Goal: Information Seeking & Learning: Learn about a topic

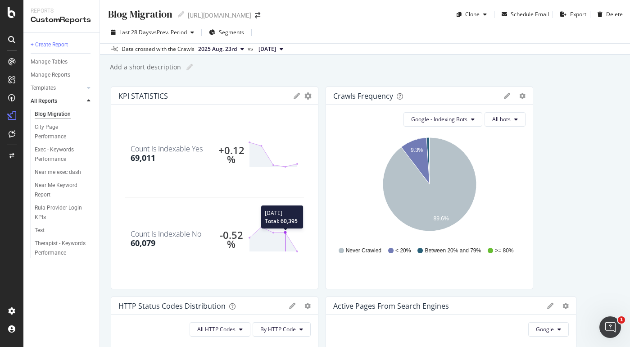
scroll to position [382, 0]
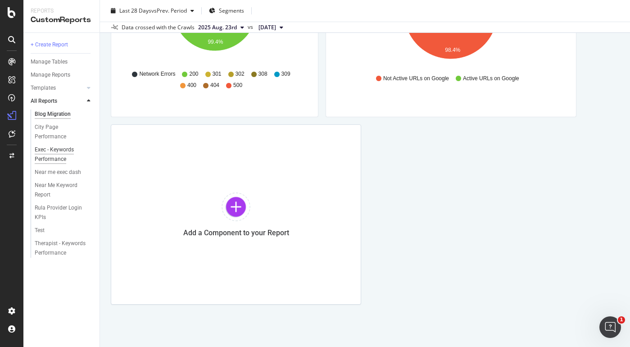
click at [60, 155] on div "Exec - Keywords Performance" at bounding box center [61, 154] width 52 height 19
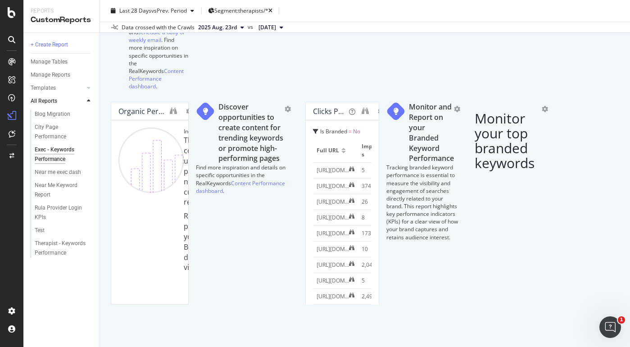
scroll to position [396, 0]
click at [595, 172] on div "Week" at bounding box center [595, 168] width 31 height 13
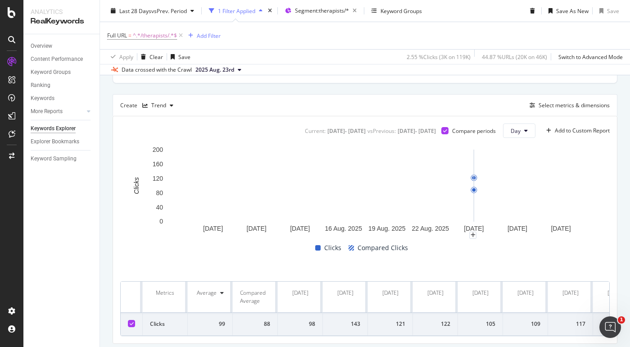
scroll to position [258, 0]
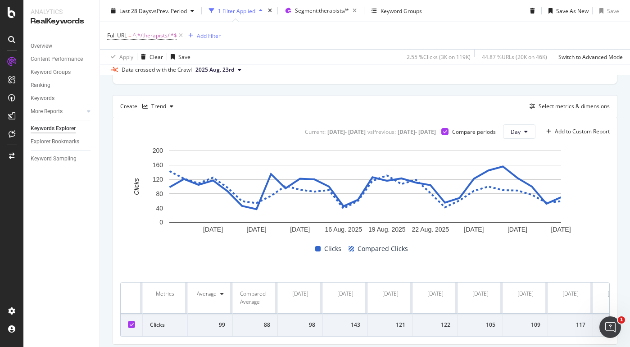
click at [181, 33] on icon at bounding box center [181, 35] width 8 height 9
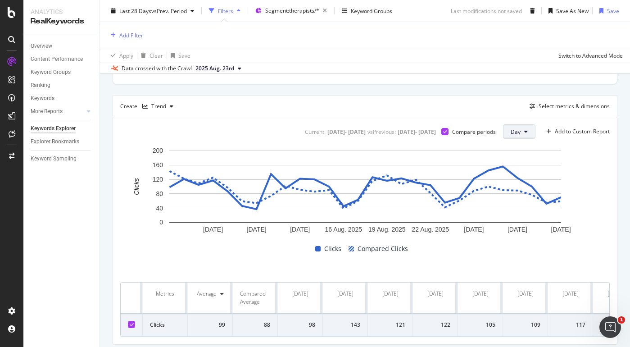
click at [525, 129] on icon at bounding box center [526, 131] width 4 height 5
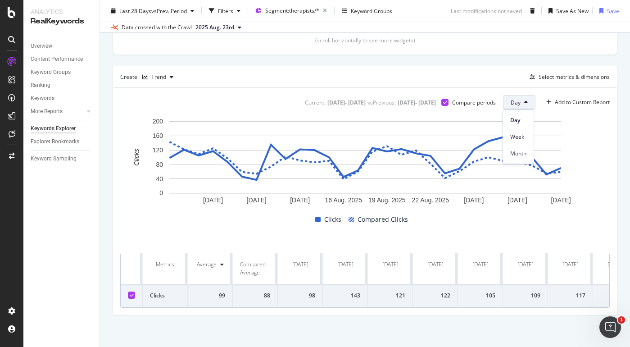
scroll to position [245, 0]
click at [523, 139] on span "Week" at bounding box center [518, 137] width 16 height 8
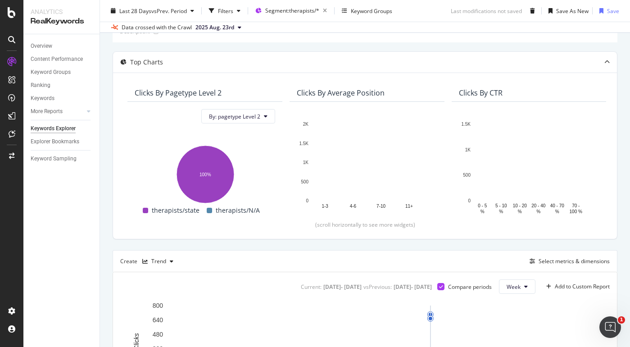
scroll to position [45, 0]
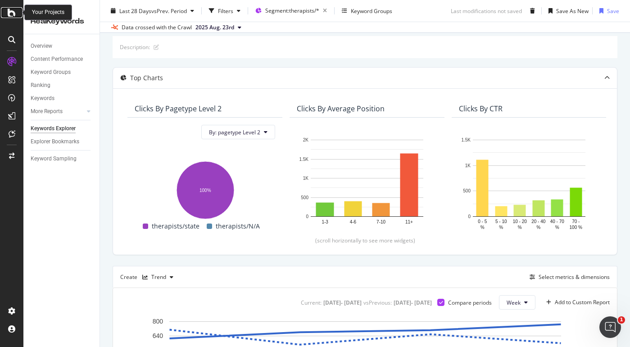
click at [8, 14] on icon at bounding box center [12, 12] width 8 height 11
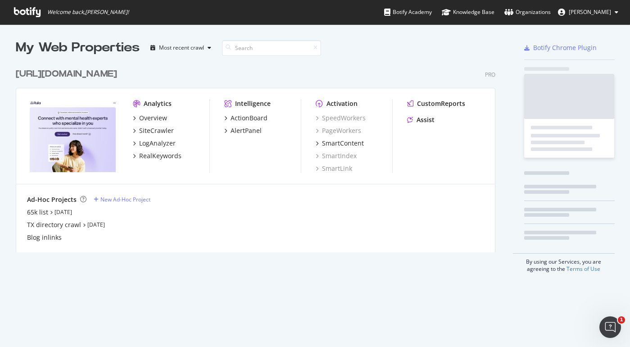
scroll to position [347, 630]
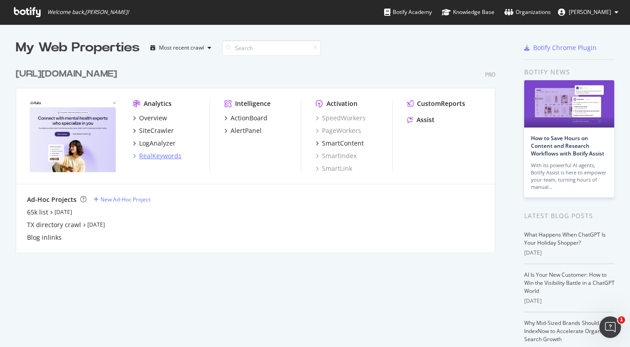
click at [149, 153] on div "RealKeywords" at bounding box center [160, 155] width 42 height 9
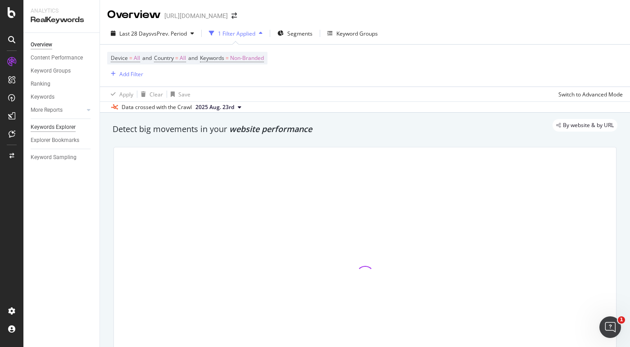
click at [59, 125] on div "Keywords Explorer" at bounding box center [53, 126] width 45 height 9
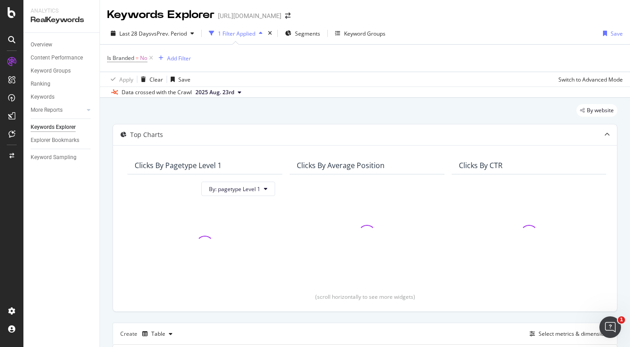
click at [253, 33] on div "1 Filter Applied" at bounding box center [236, 34] width 37 height 8
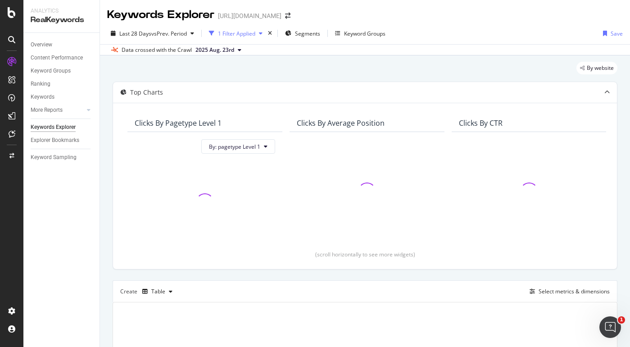
click at [253, 33] on div "1 Filter Applied" at bounding box center [236, 34] width 37 height 8
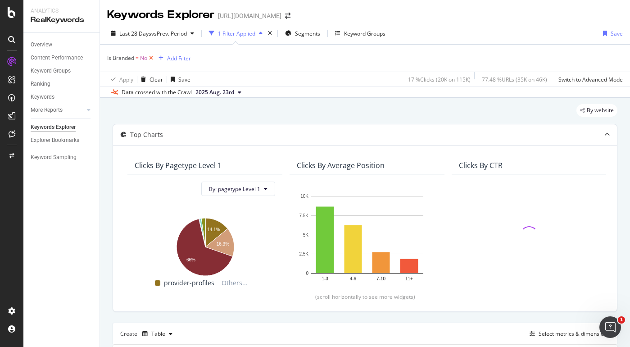
click at [150, 57] on icon at bounding box center [151, 58] width 8 height 9
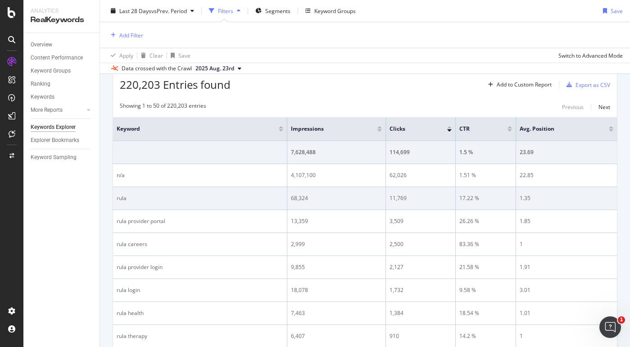
scroll to position [248, 0]
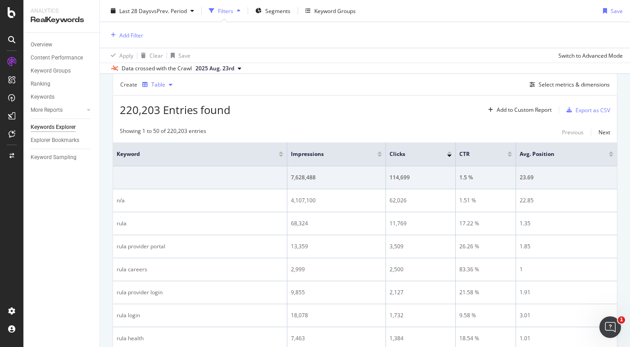
click at [170, 87] on icon "button" at bounding box center [171, 84] width 4 height 5
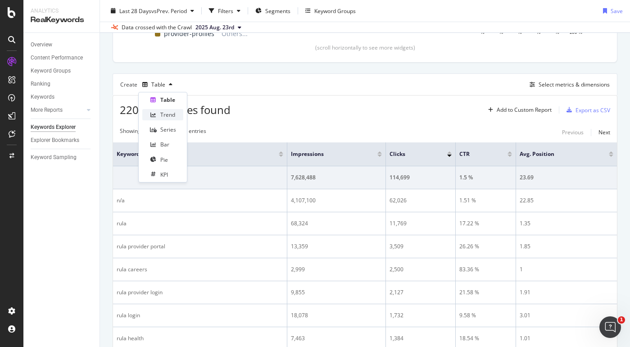
click at [171, 111] on div "Trend" at bounding box center [167, 115] width 15 height 8
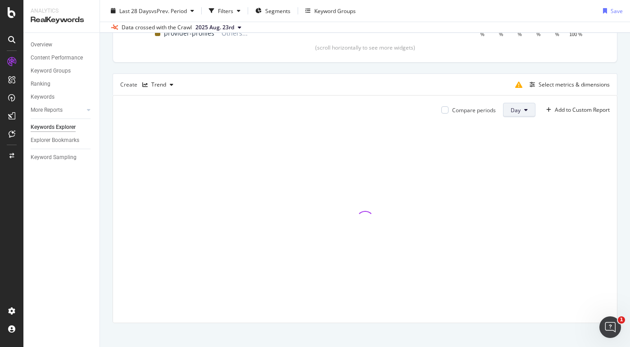
click at [523, 114] on button "Day" at bounding box center [519, 110] width 32 height 14
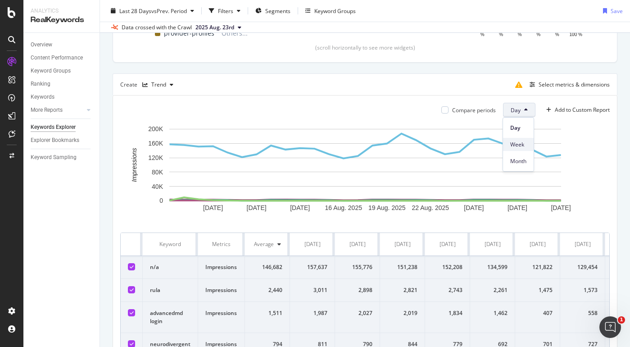
click at [520, 141] on span "Week" at bounding box center [518, 144] width 16 height 8
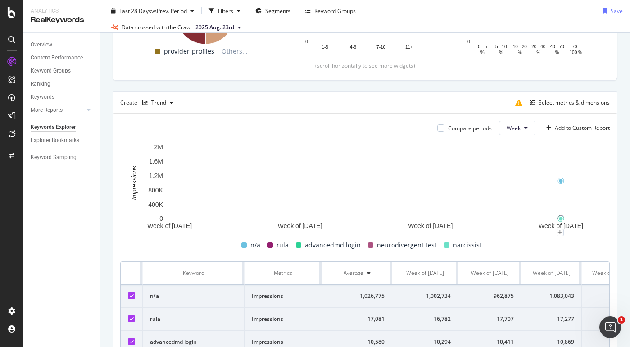
scroll to position [183, 0]
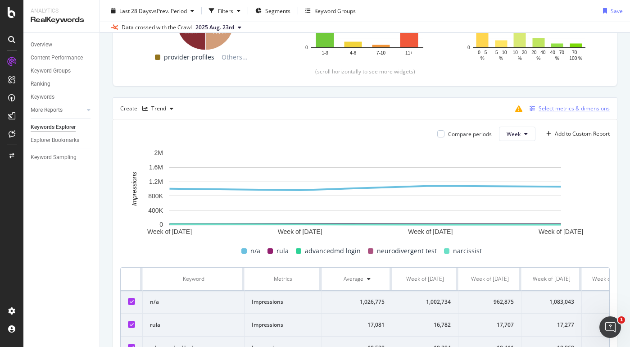
click at [578, 111] on div "Select metrics & dimensions" at bounding box center [573, 108] width 71 height 8
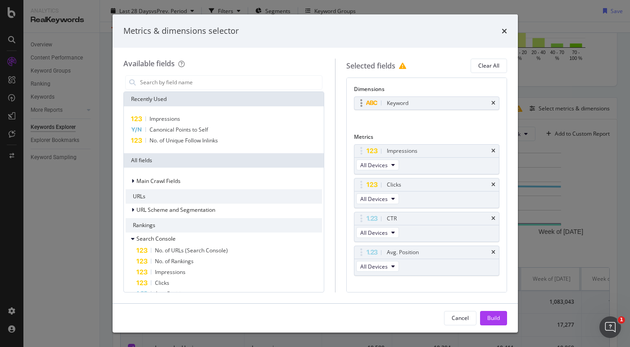
click at [496, 104] on div "Keyword" at bounding box center [426, 103] width 144 height 13
click at [492, 101] on icon "times" at bounding box center [493, 102] width 4 height 5
drag, startPoint x: 493, startPoint y: 147, endPoint x: 494, endPoint y: 168, distance: 20.7
click at [493, 147] on icon "times" at bounding box center [493, 147] width 4 height 5
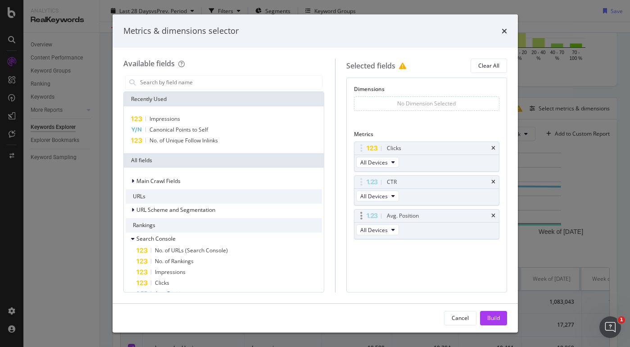
click at [493, 181] on icon "times" at bounding box center [493, 181] width 4 height 5
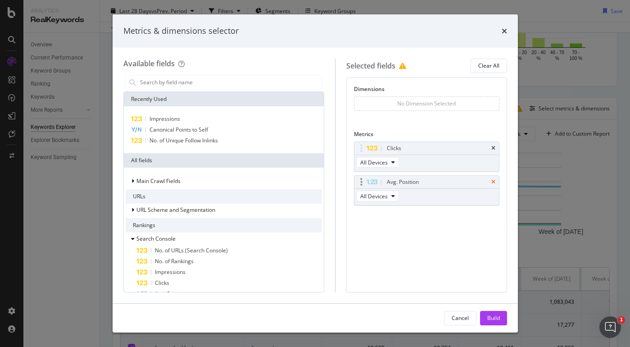
click at [492, 182] on icon "times" at bounding box center [493, 181] width 4 height 5
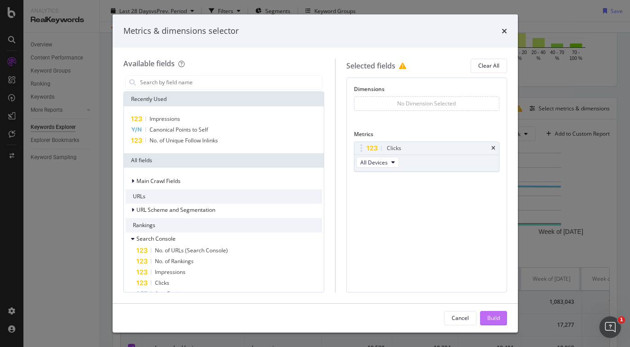
click at [494, 316] on div "Build" at bounding box center [493, 318] width 13 height 8
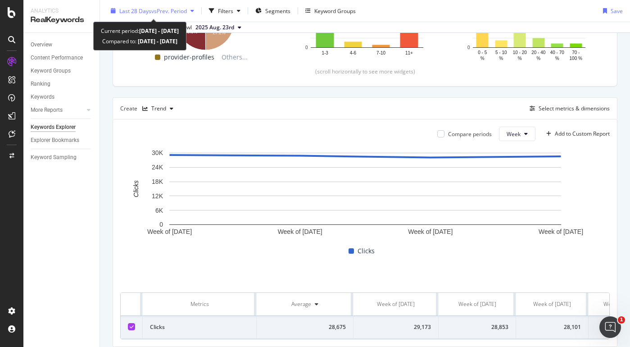
click at [172, 9] on span "vs Prev. Period" at bounding box center [169, 11] width 36 height 8
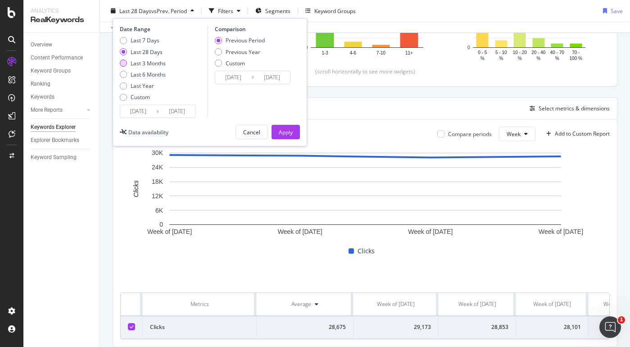
click at [148, 62] on div "Last 3 Months" at bounding box center [148, 63] width 35 height 8
type input "[DATE]"
click at [274, 129] on button "Apply" at bounding box center [285, 132] width 28 height 14
